Goal: Task Accomplishment & Management: Manage account settings

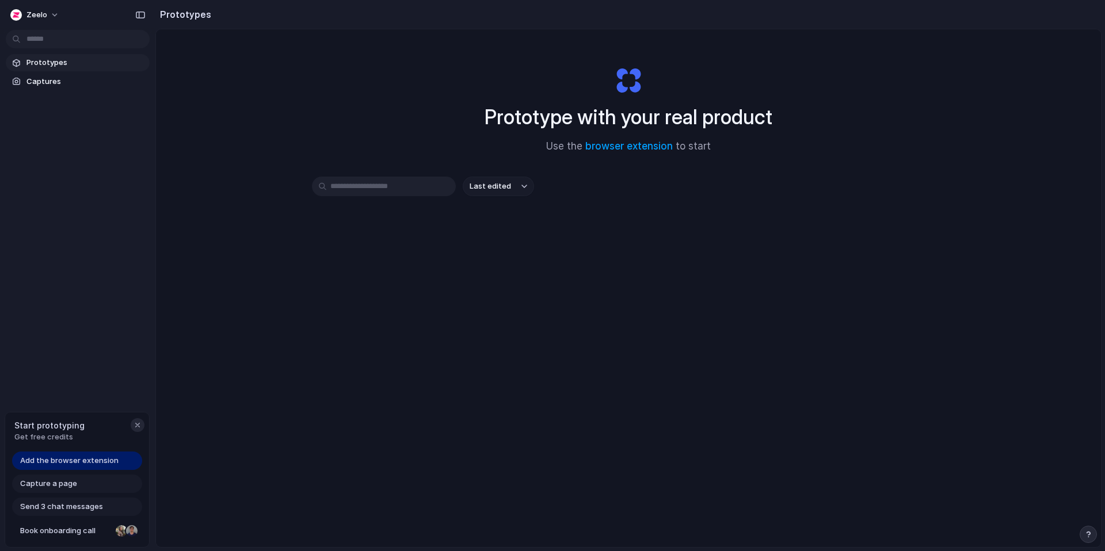
click at [137, 429] on div "button" at bounding box center [137, 425] width 9 height 9
click at [43, 13] on span "Zeelo" at bounding box center [36, 15] width 21 height 12
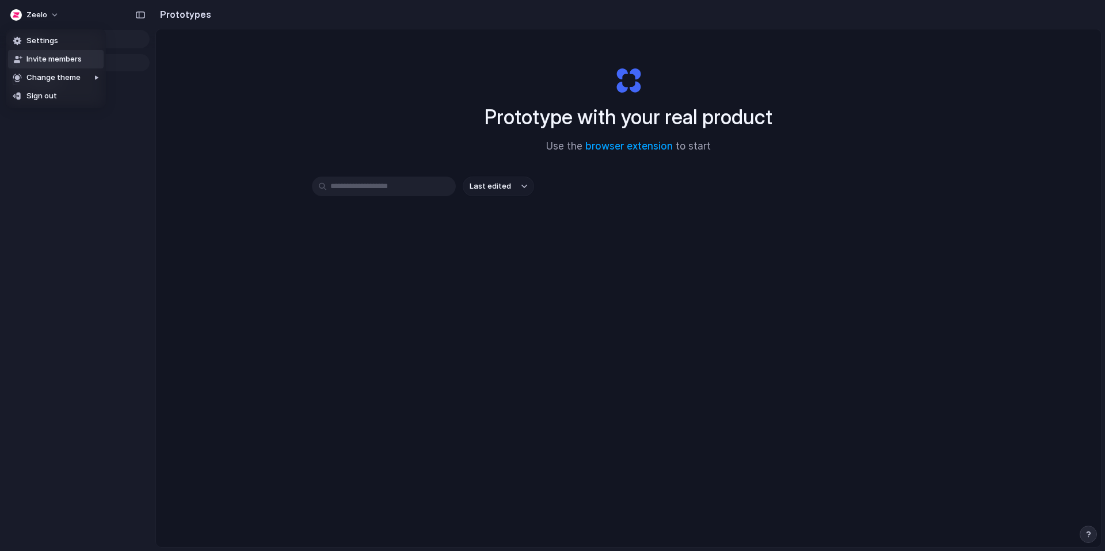
click at [64, 60] on span "Invite members" at bounding box center [53, 60] width 55 height 12
click at [38, 17] on span "Zeelo" at bounding box center [36, 15] width 21 height 12
click at [57, 54] on span "Invite members" at bounding box center [53, 60] width 55 height 12
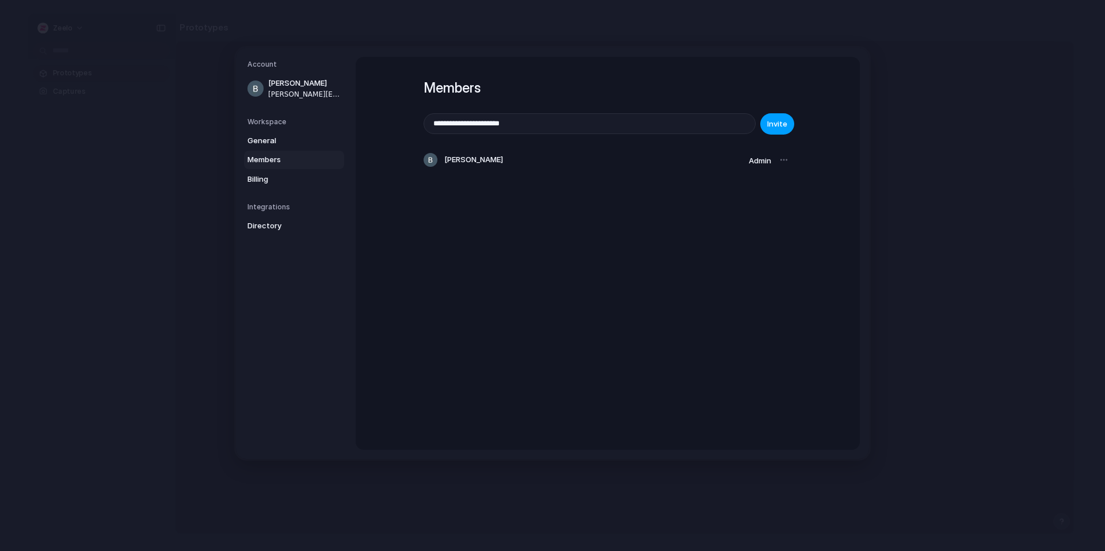
type input "**********"
click at [774, 120] on span "Invite" at bounding box center [777, 125] width 20 height 12
